Goal: Task Accomplishment & Management: Use online tool/utility

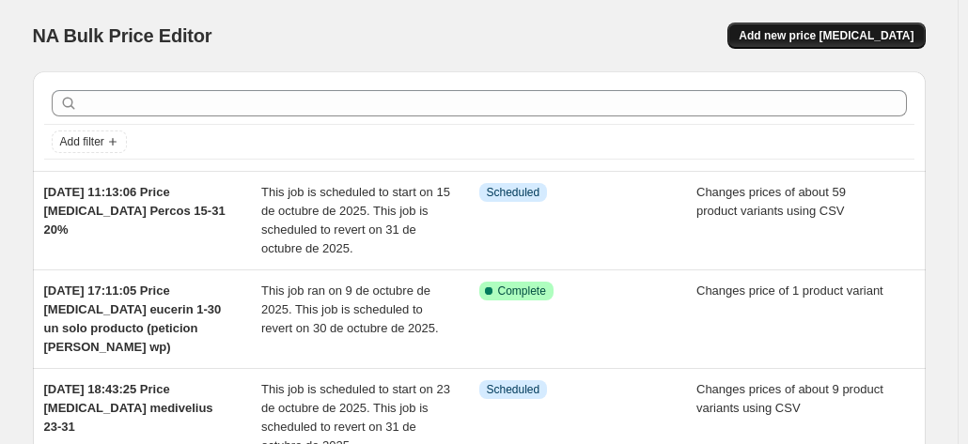
click at [875, 27] on button "Add new price [MEDICAL_DATA]" at bounding box center [825, 36] width 197 height 26
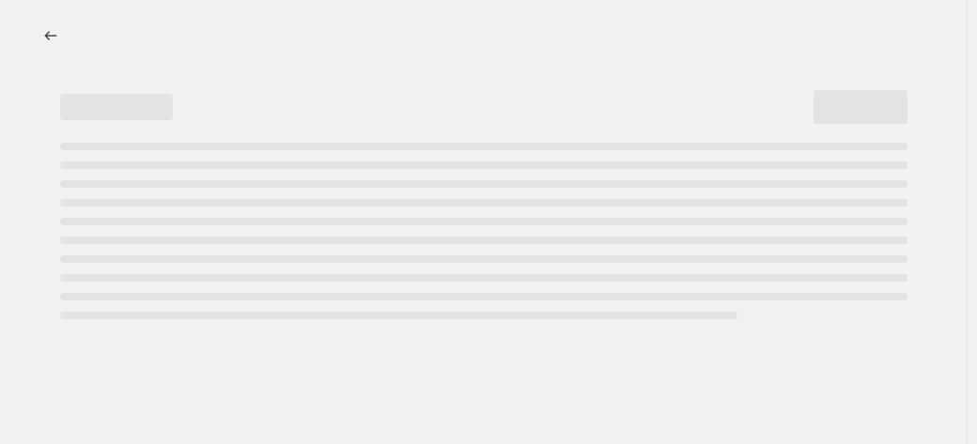
select select "percentage"
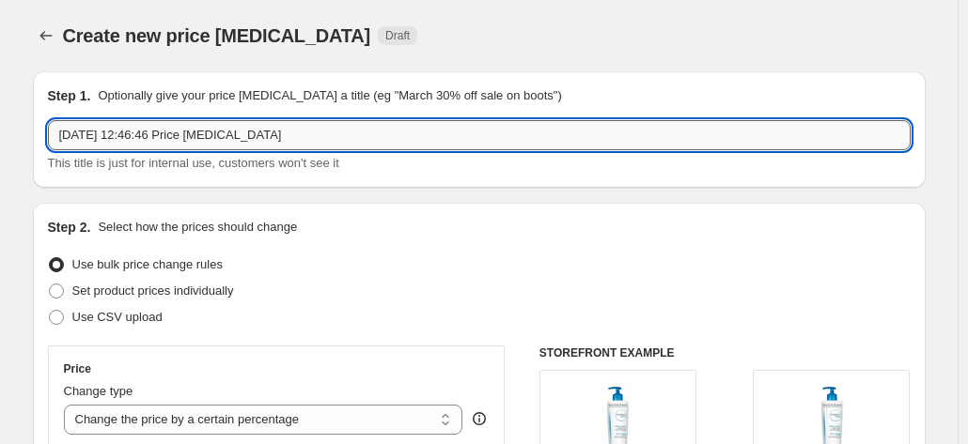
click at [334, 125] on input "[DATE] 12:46:46 Price [MEDICAL_DATA]" at bounding box center [479, 135] width 862 height 30
type input "[DATE] 12:46:46 Price [MEDICAL_DATA] ISDIN 15-31"
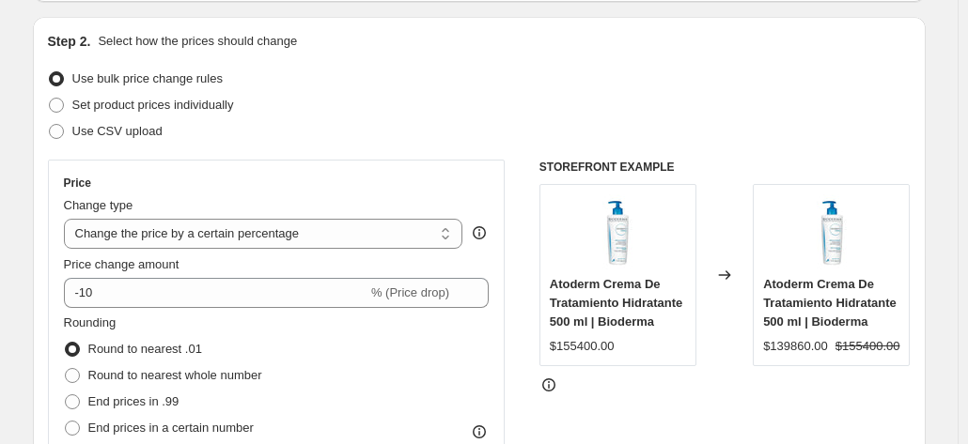
scroll to position [187, 0]
click at [122, 129] on span "Use CSV upload" at bounding box center [117, 130] width 90 height 14
click at [50, 124] on input "Use CSV upload" at bounding box center [49, 123] width 1 height 1
radio input "true"
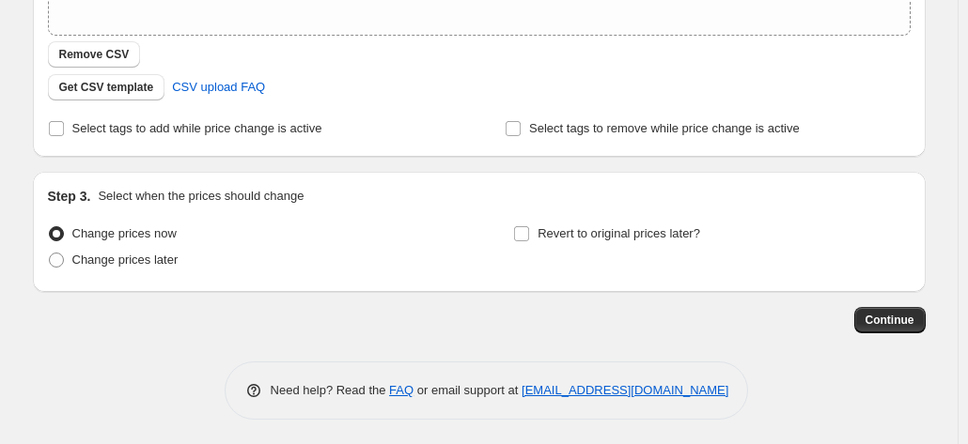
scroll to position [425, 0]
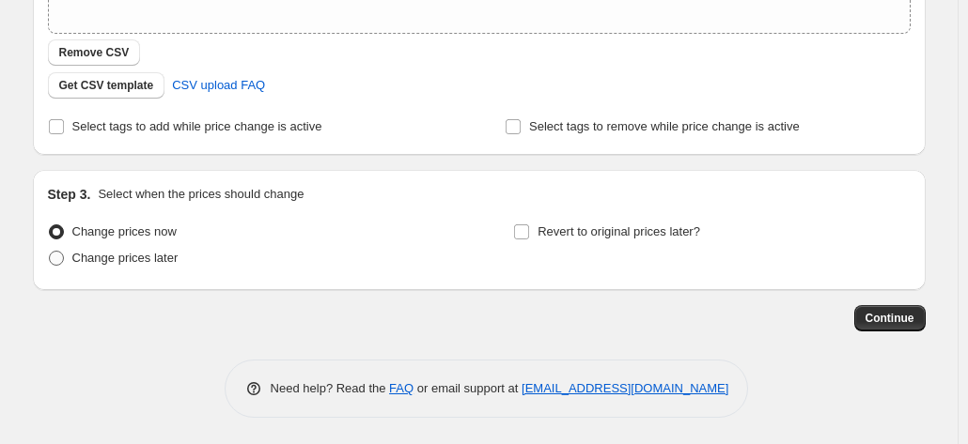
click at [145, 256] on span "Change prices later" at bounding box center [125, 258] width 106 height 14
click at [50, 252] on input "Change prices later" at bounding box center [49, 251] width 1 height 1
radio input "true"
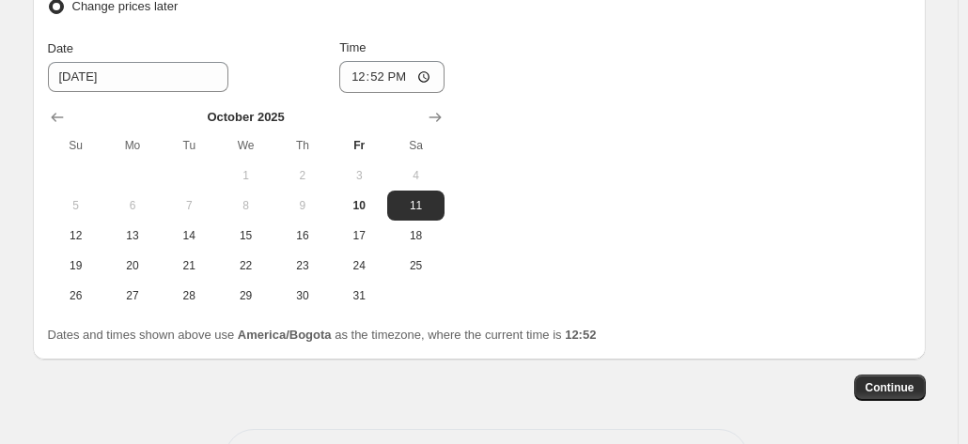
scroll to position [746, 0]
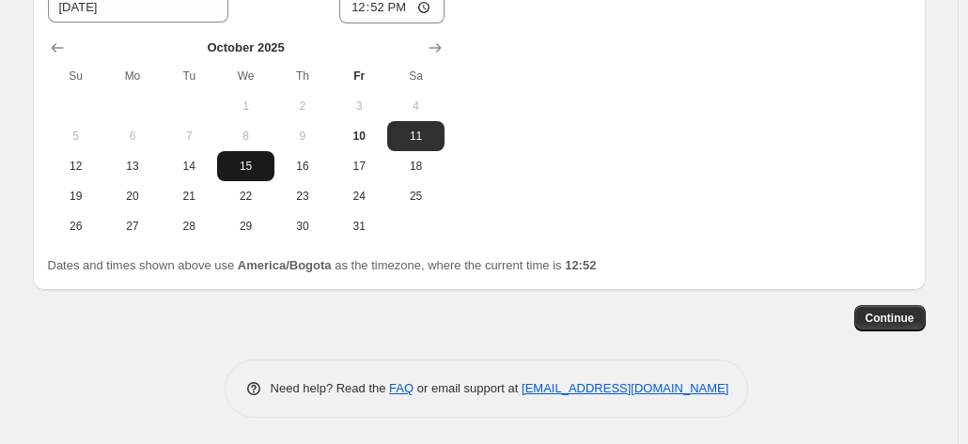
click at [253, 169] on span "15" at bounding box center [245, 166] width 41 height 15
type input "[DATE]"
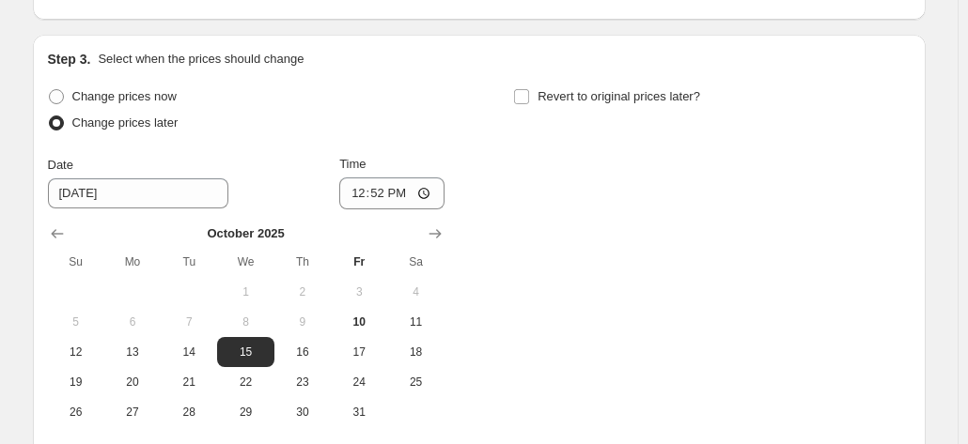
scroll to position [558, 0]
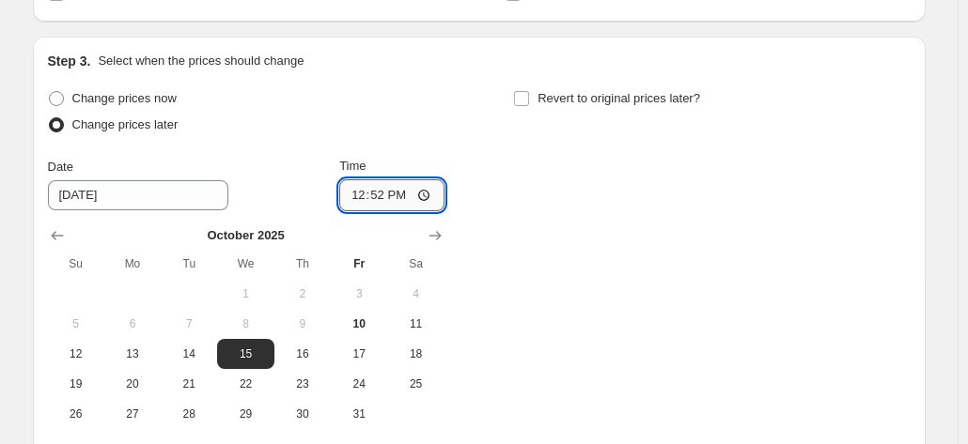
click at [354, 194] on input "12:52" at bounding box center [391, 195] width 105 height 32
type input "00:52"
click at [551, 89] on span "Revert to original prices later?" at bounding box center [618, 98] width 163 height 19
click at [529, 91] on input "Revert to original prices later?" at bounding box center [521, 98] width 15 height 15
checkbox input "true"
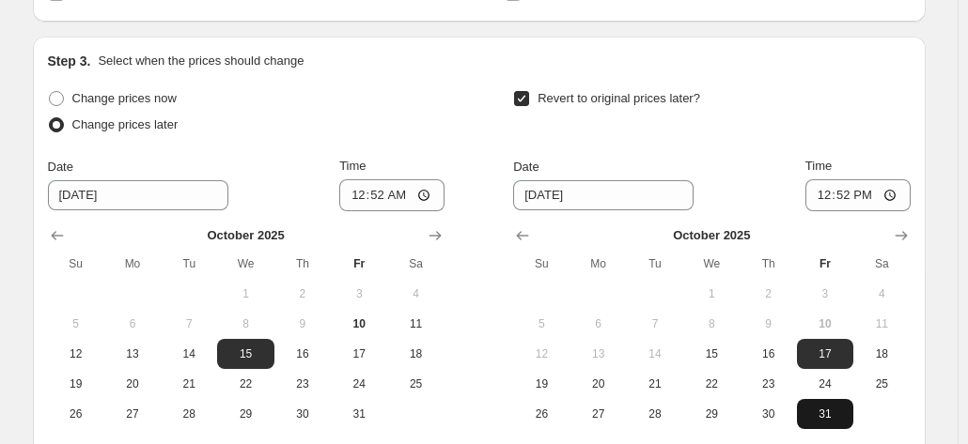
click at [813, 420] on span "31" at bounding box center [824, 414] width 41 height 15
type input "[DATE]"
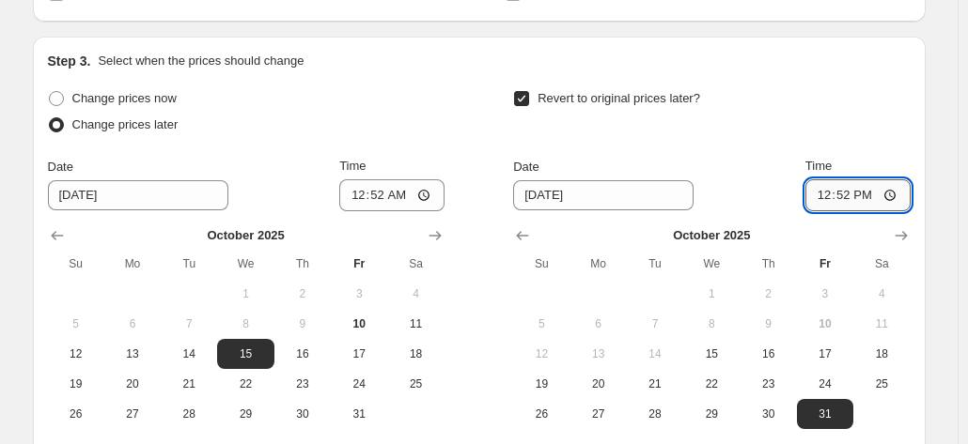
click at [828, 193] on input "12:52" at bounding box center [857, 195] width 105 height 32
type input "23:01"
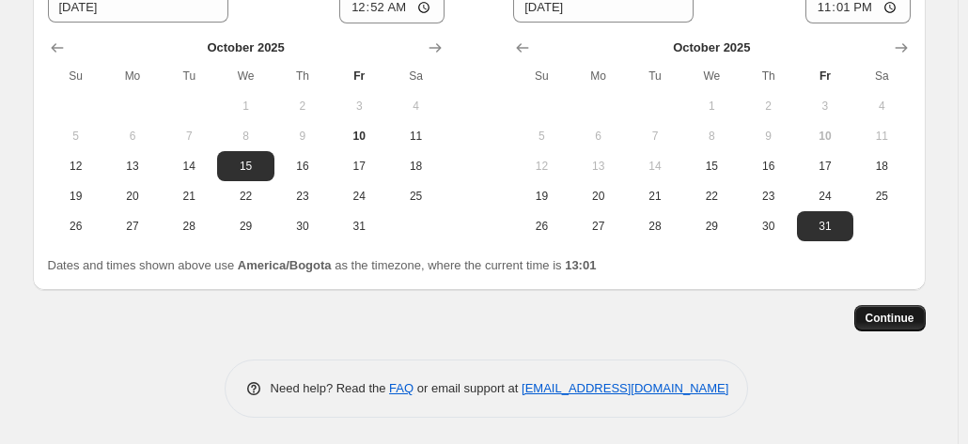
click at [898, 313] on span "Continue" at bounding box center [889, 318] width 49 height 15
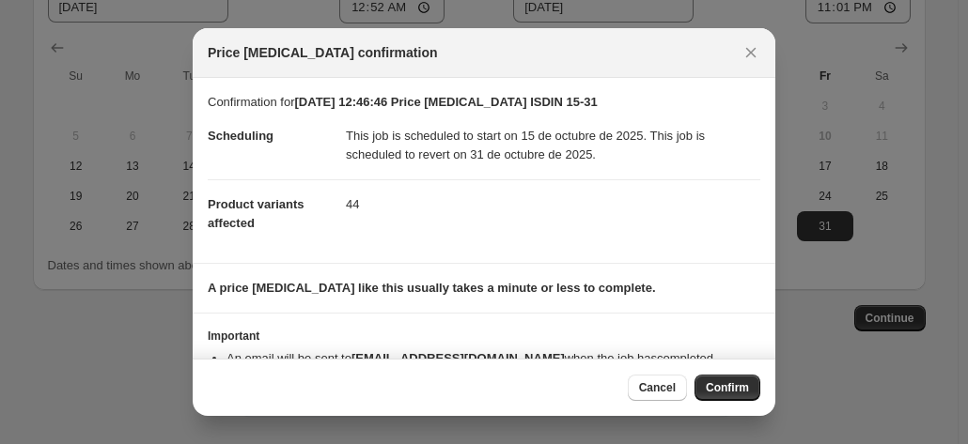
scroll to position [49, 0]
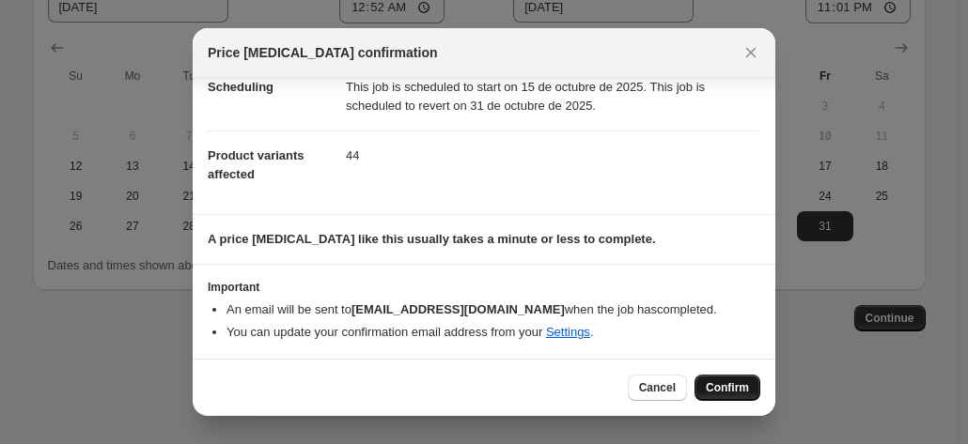
click at [721, 382] on span "Confirm" at bounding box center [727, 387] width 43 height 15
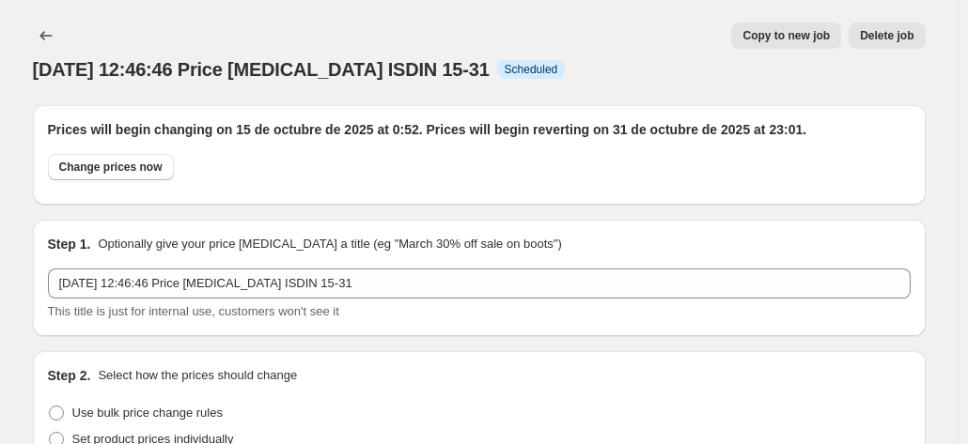
scroll to position [746, 0]
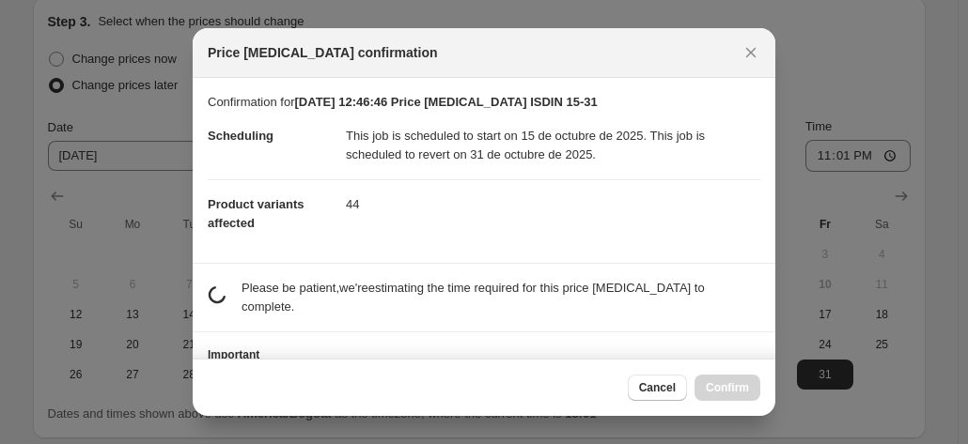
scroll to position [0, 0]
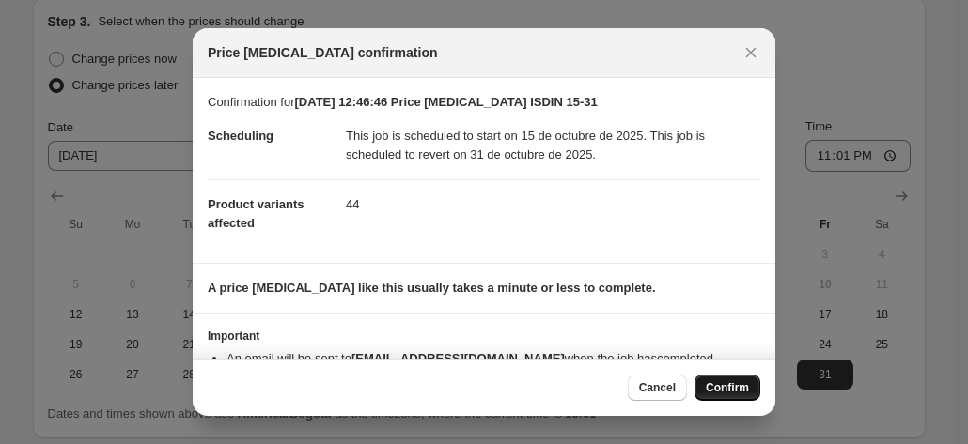
click at [719, 399] on button "Confirm" at bounding box center [727, 388] width 66 height 26
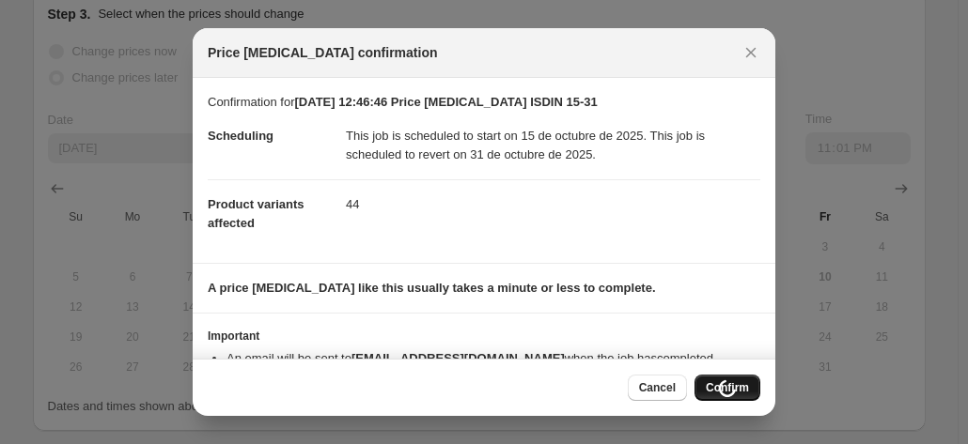
scroll to position [746, 0]
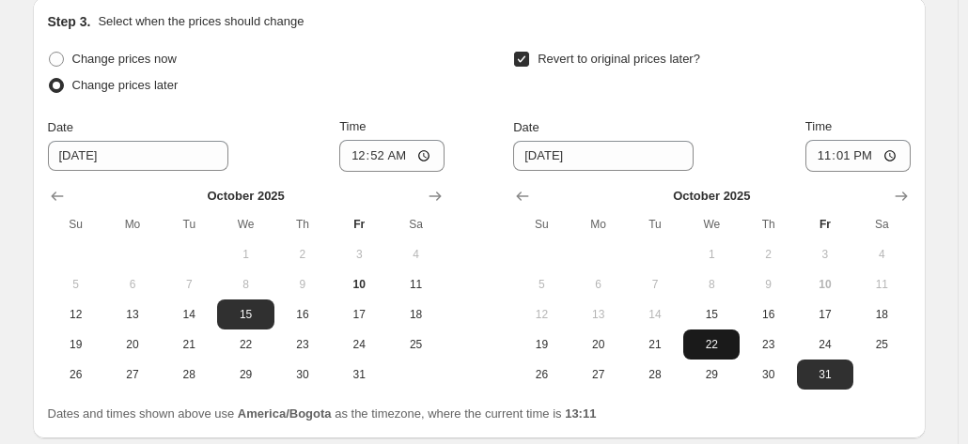
click at [695, 337] on span "22" at bounding box center [710, 344] width 41 height 15
click at [828, 367] on span "31" at bounding box center [824, 374] width 41 height 15
type input "[DATE]"
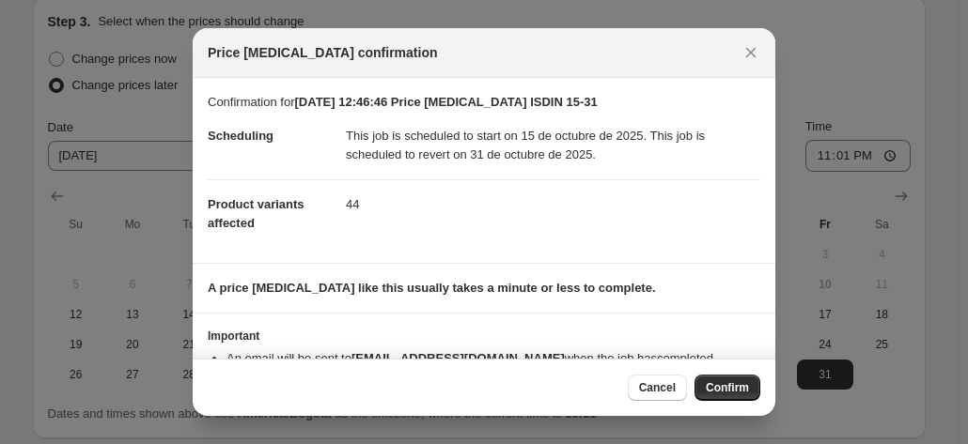
scroll to position [49, 0]
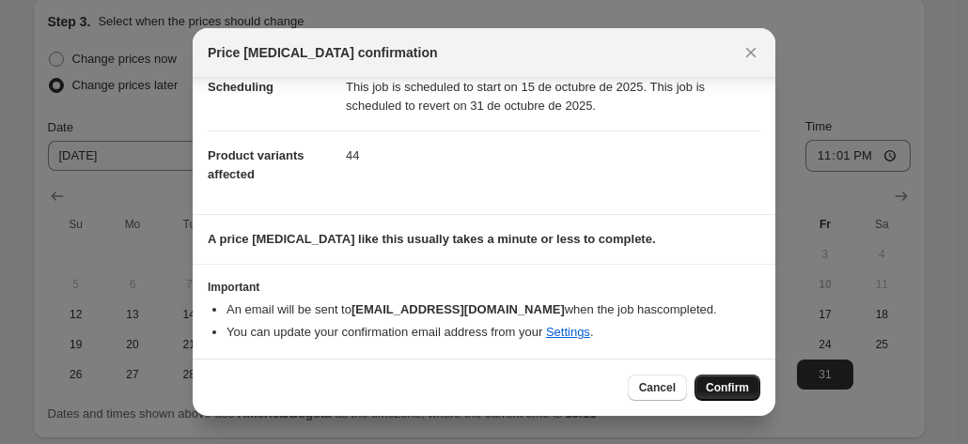
click at [722, 392] on span "Confirm" at bounding box center [727, 387] width 43 height 15
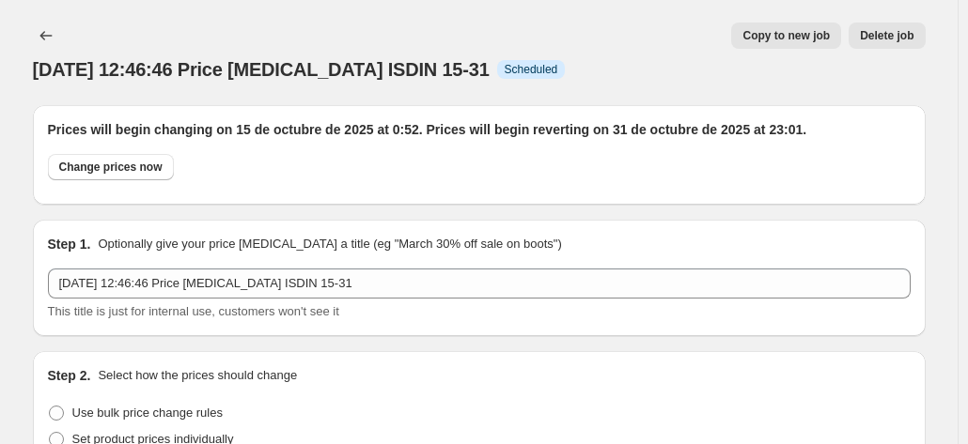
scroll to position [746, 0]
